Goal: Check status: Check status

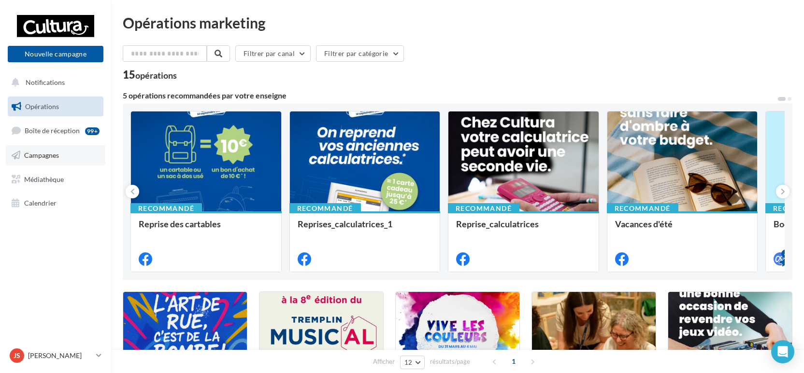
click at [43, 160] on link "Campagnes" at bounding box center [56, 155] width 100 height 20
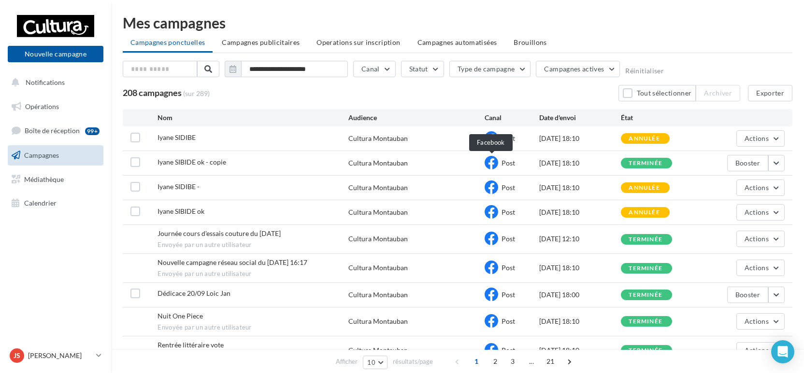
click at [488, 161] on icon at bounding box center [492, 163] width 14 height 14
click at [780, 164] on button "button" at bounding box center [776, 163] width 16 height 16
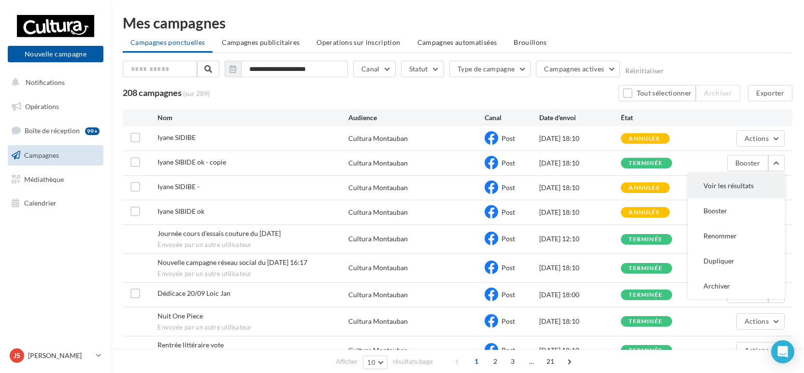
click at [765, 189] on button "Voir les résultats" at bounding box center [736, 185] width 97 height 25
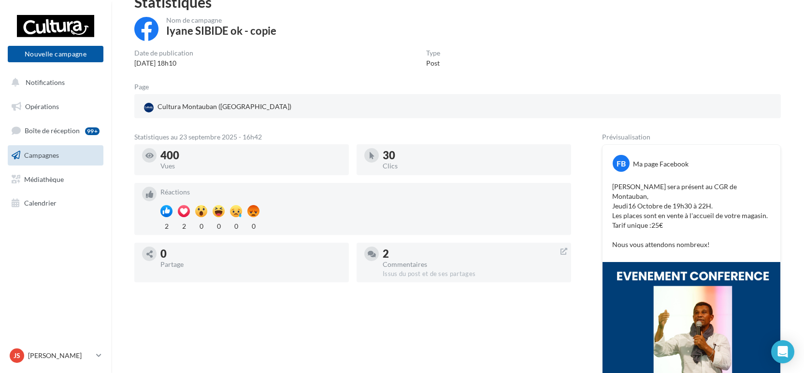
scroll to position [64, 0]
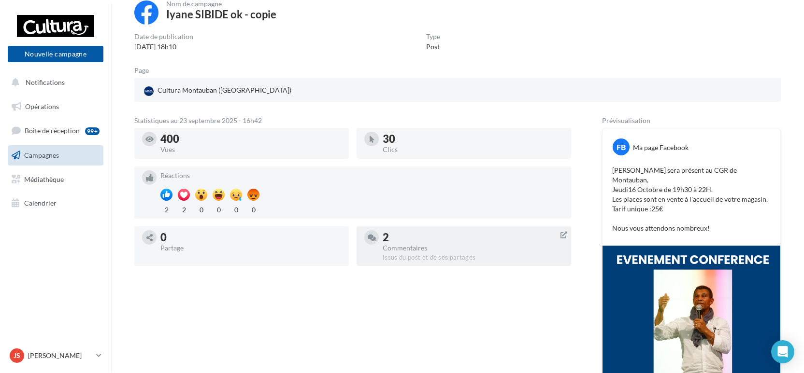
click at [405, 242] on div "2" at bounding box center [473, 237] width 181 height 11
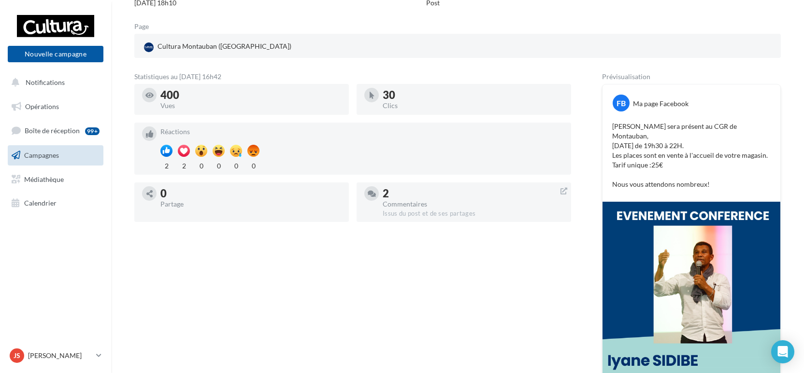
scroll to position [129, 0]
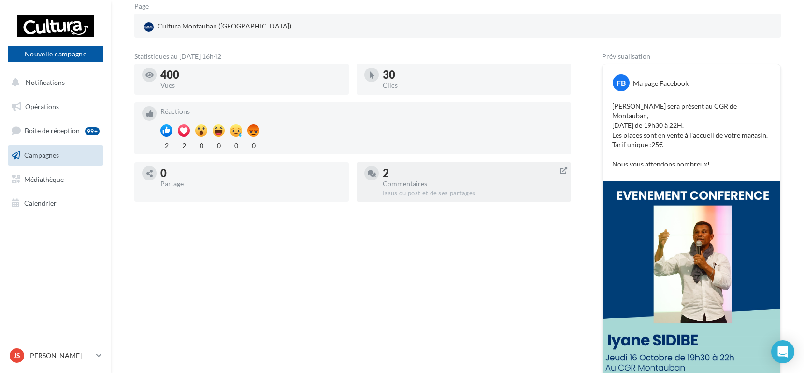
click at [566, 172] on icon at bounding box center [563, 171] width 7 height 10
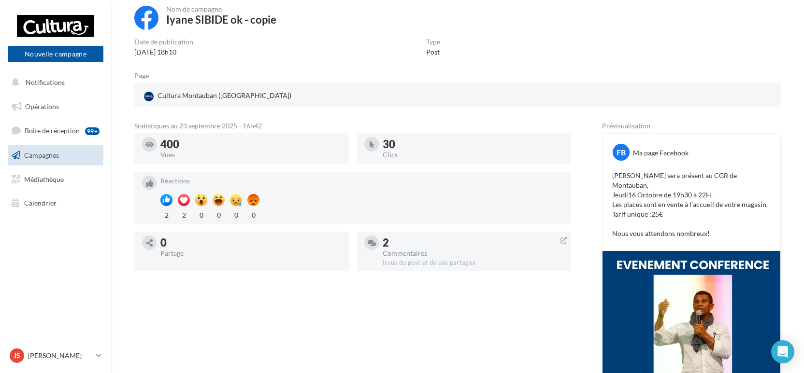
scroll to position [59, 0]
click at [452, 259] on div "Issus du post et de ses partages" at bounding box center [473, 263] width 181 height 9
